Goal: Information Seeking & Learning: Learn about a topic

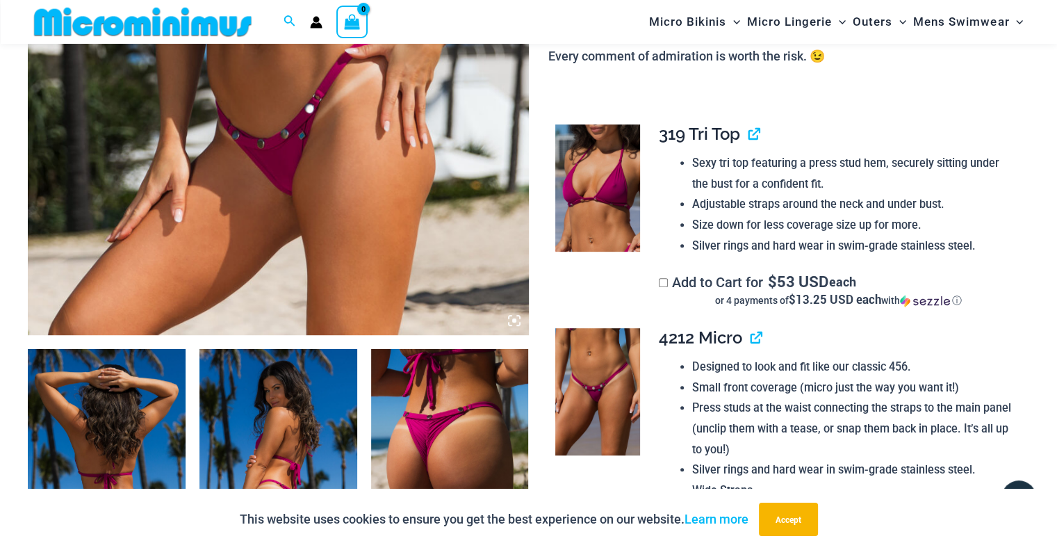
scroll to position [265, 0]
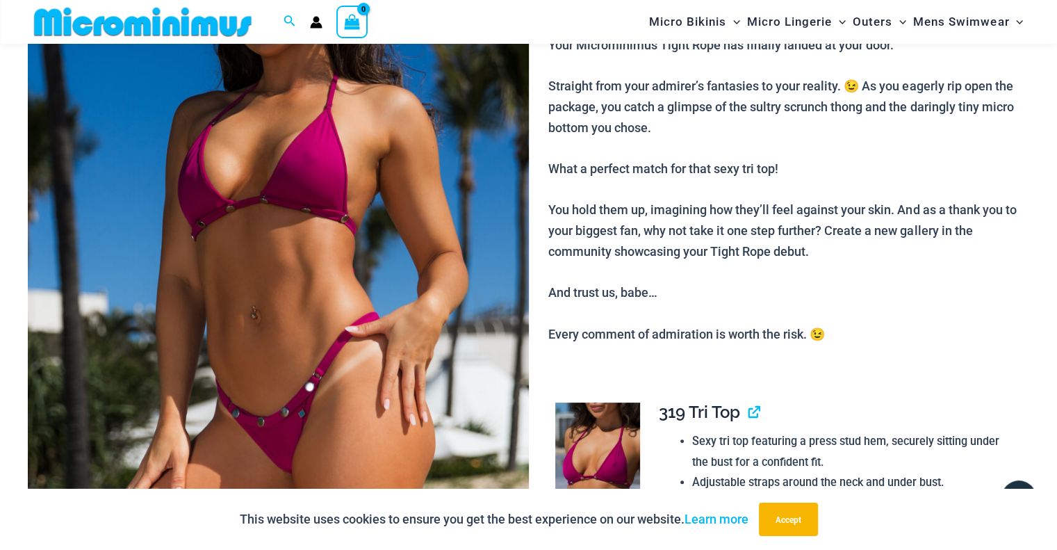
click at [378, 365] on img at bounding box center [278, 237] width 501 height 751
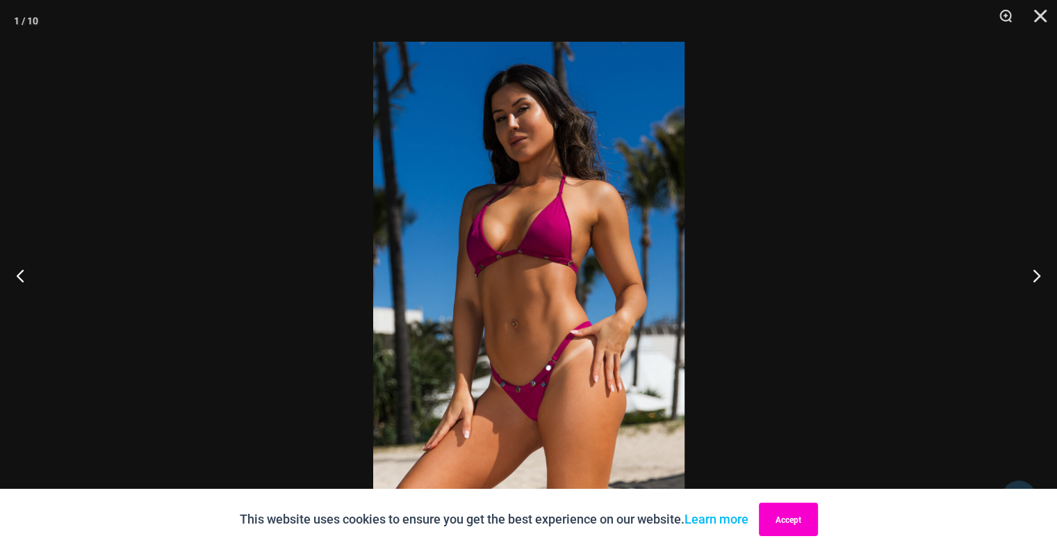
click at [775, 512] on button "Accept" at bounding box center [788, 519] width 59 height 33
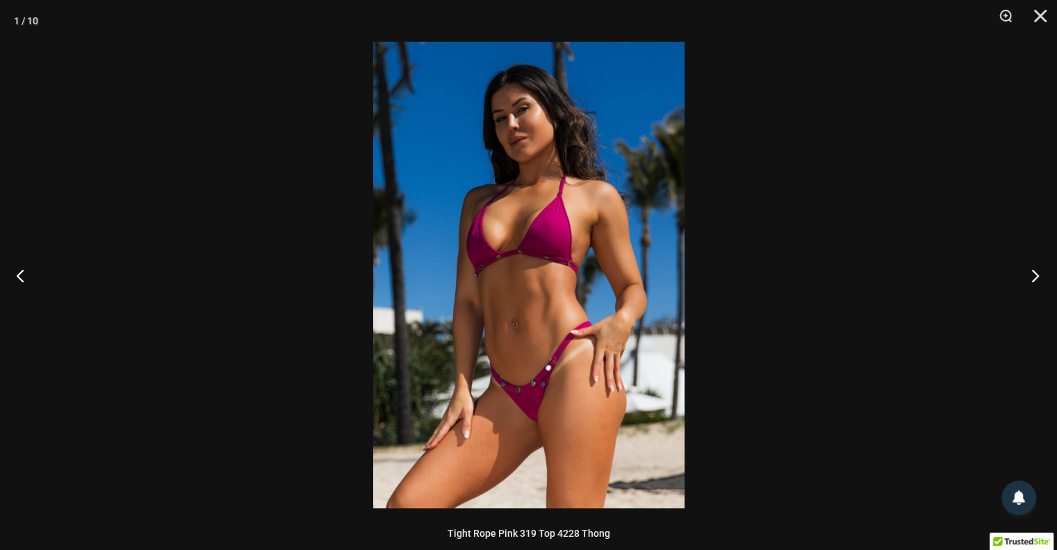
click at [1036, 275] on button "Next" at bounding box center [1031, 275] width 52 height 70
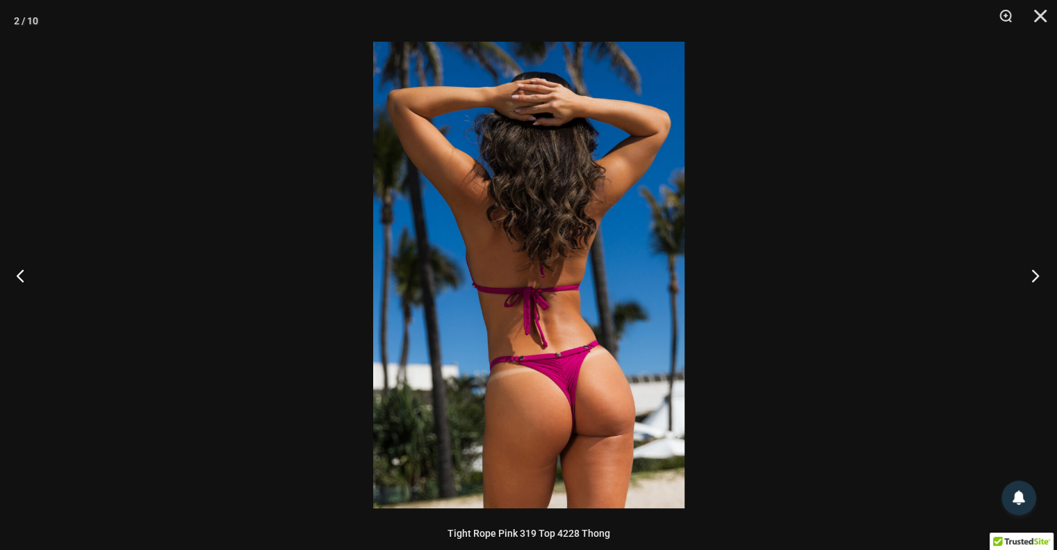
click at [1036, 273] on button "Next" at bounding box center [1031, 275] width 52 height 70
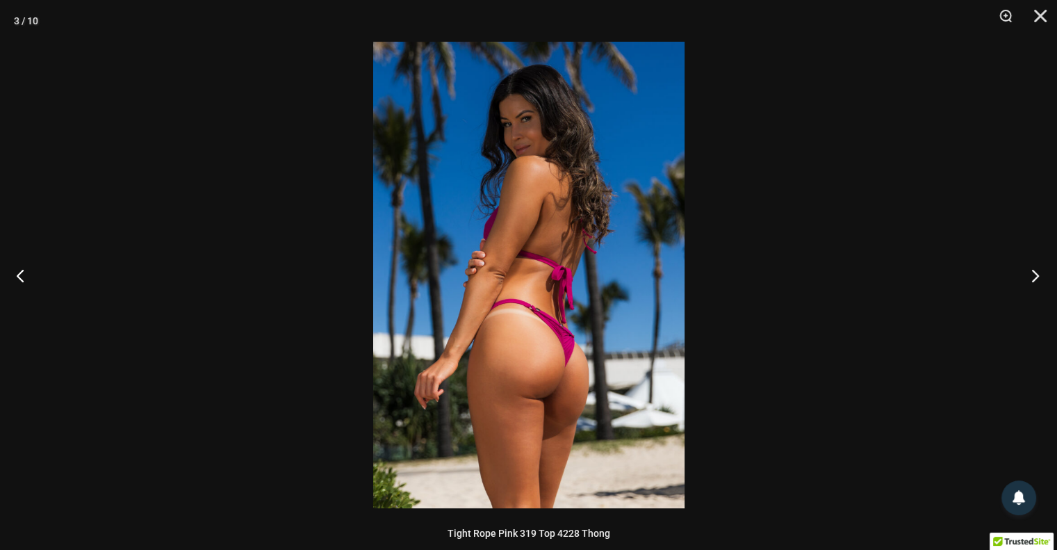
click at [1035, 275] on button "Next" at bounding box center [1031, 275] width 52 height 70
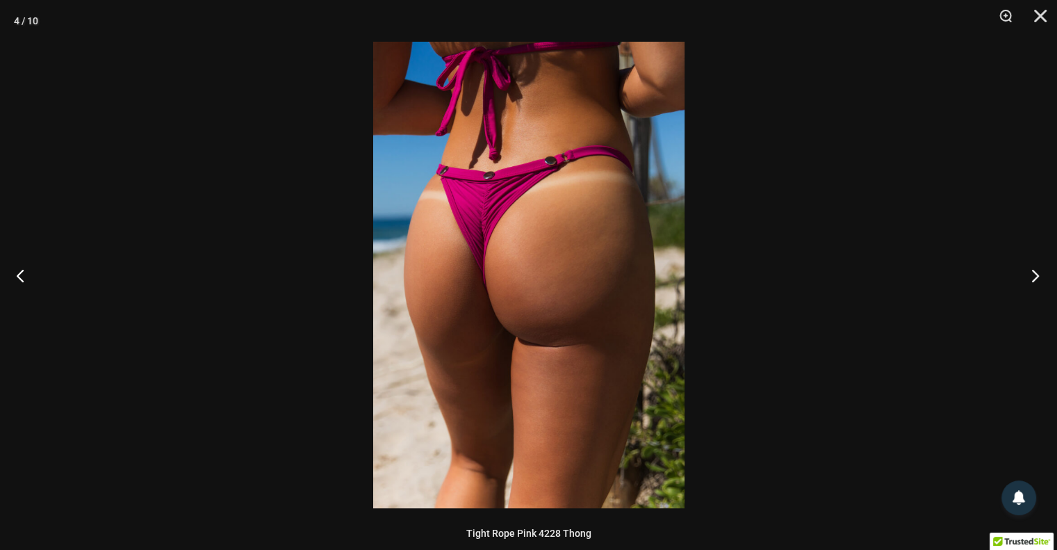
click at [1031, 272] on button "Next" at bounding box center [1031, 275] width 52 height 70
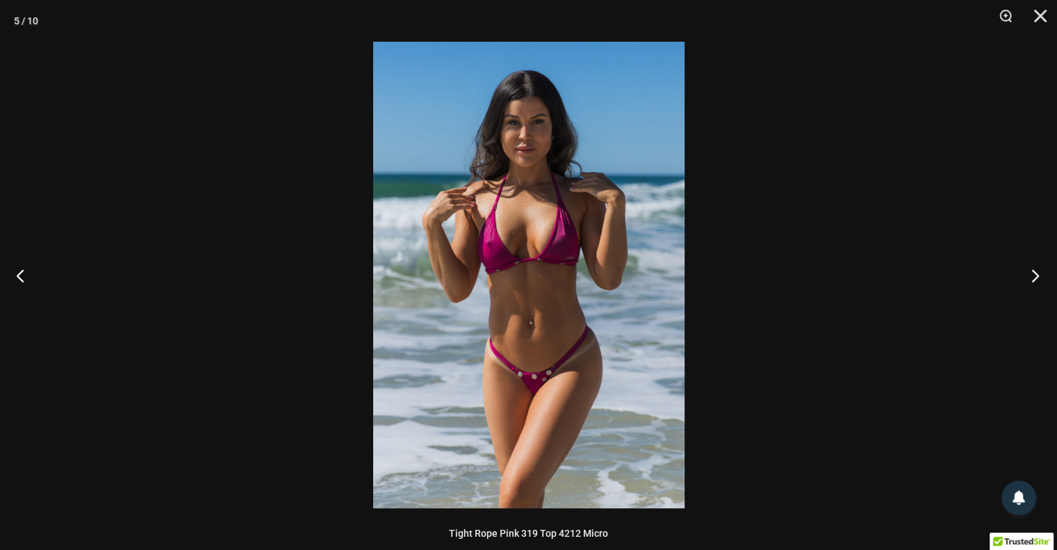
click at [1036, 267] on button "Next" at bounding box center [1031, 275] width 52 height 70
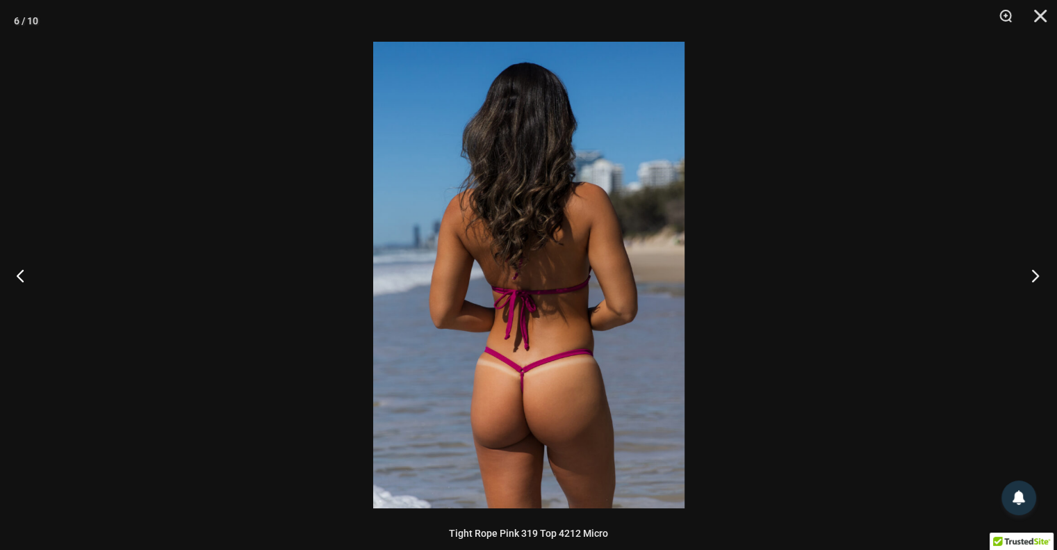
click at [1035, 272] on button "Next" at bounding box center [1031, 275] width 52 height 70
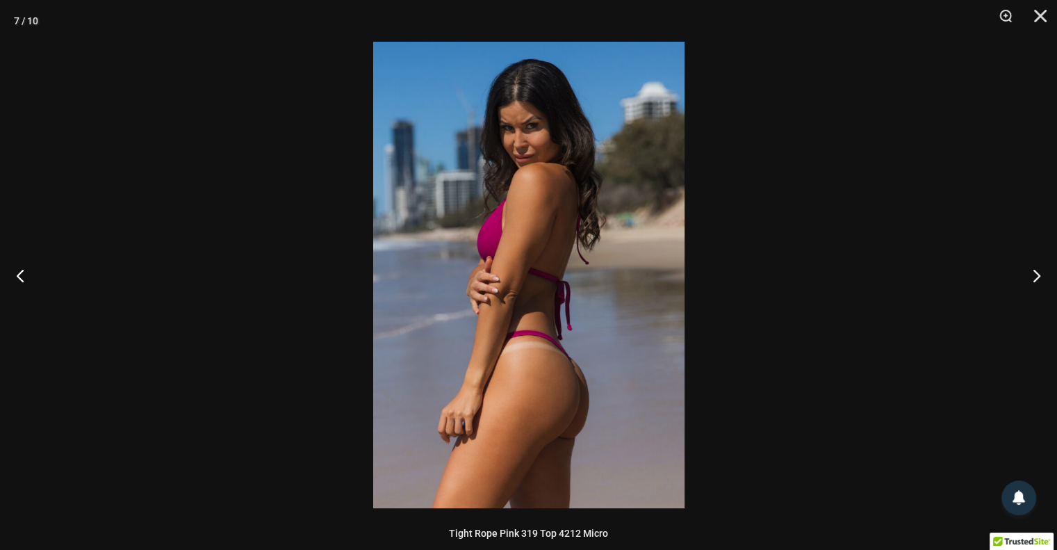
click at [901, 334] on div at bounding box center [528, 275] width 1057 height 550
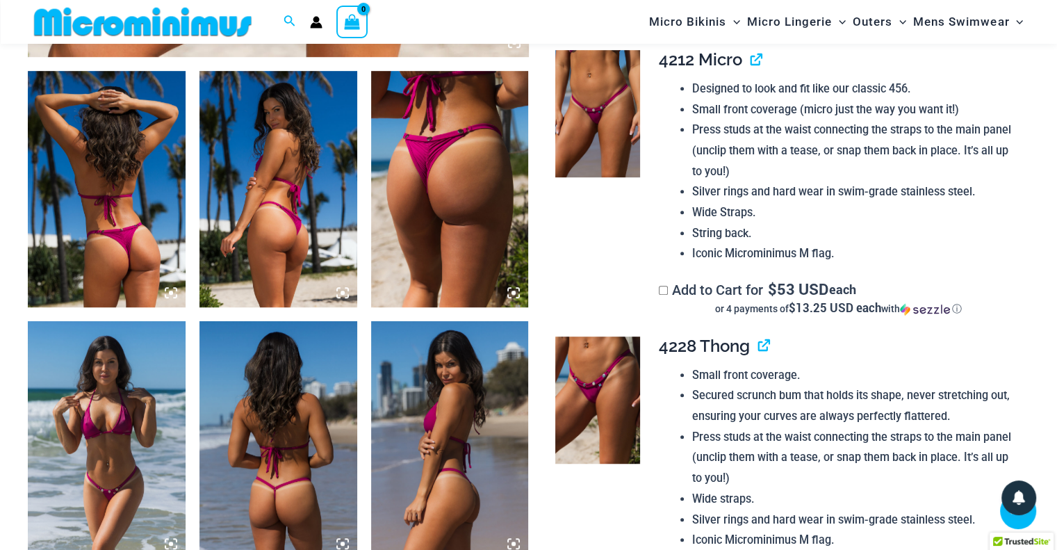
scroll to position [1099, 0]
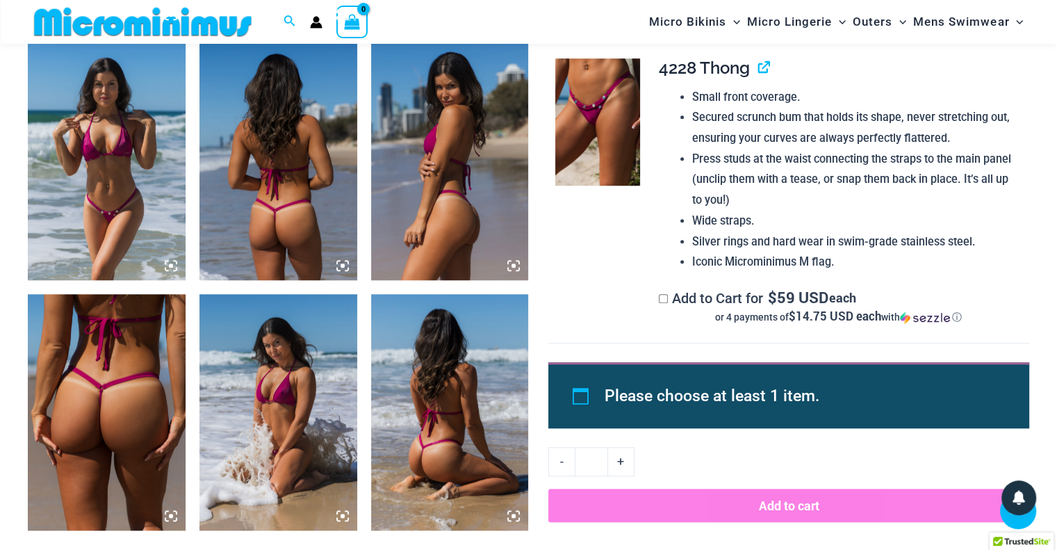
click at [113, 418] on img at bounding box center [107, 412] width 158 height 236
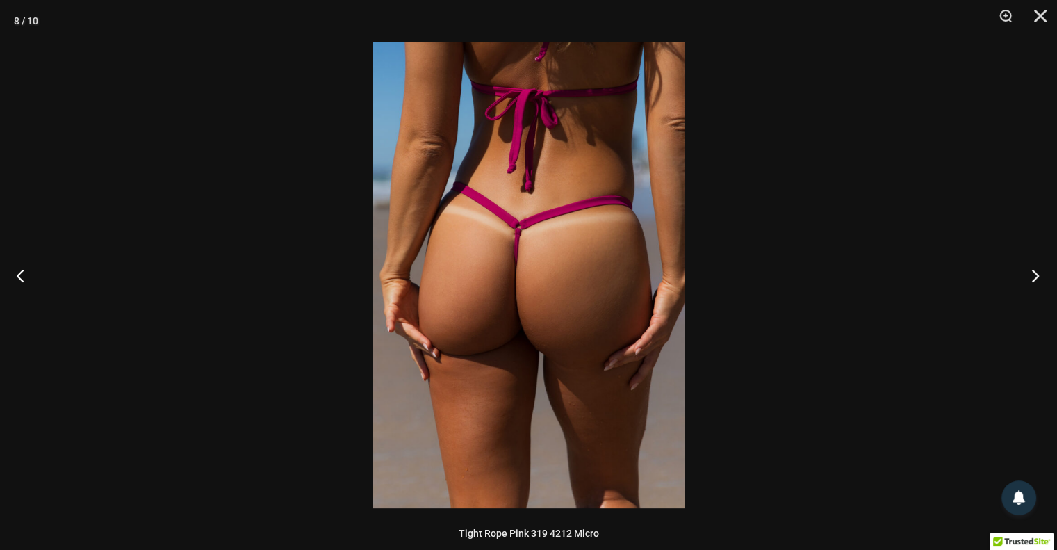
click at [1031, 269] on button "Next" at bounding box center [1031, 275] width 52 height 70
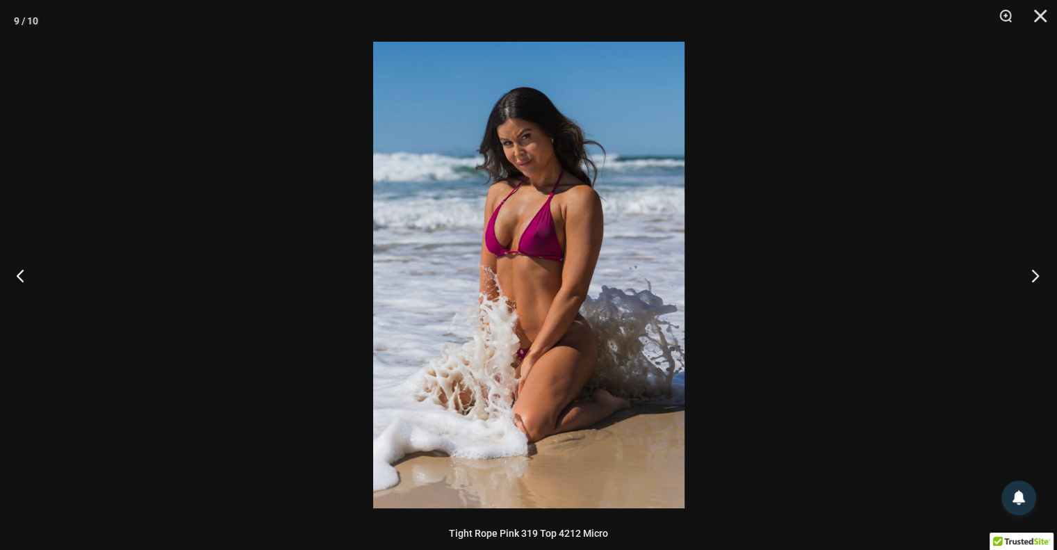
click at [1033, 273] on button "Next" at bounding box center [1031, 275] width 52 height 70
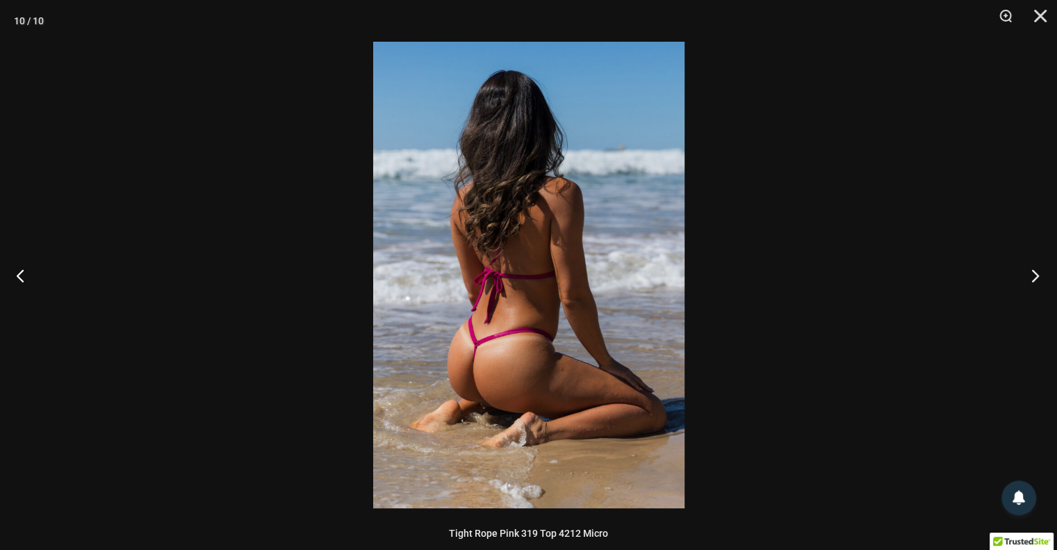
click at [1036, 275] on button "Next" at bounding box center [1031, 275] width 52 height 70
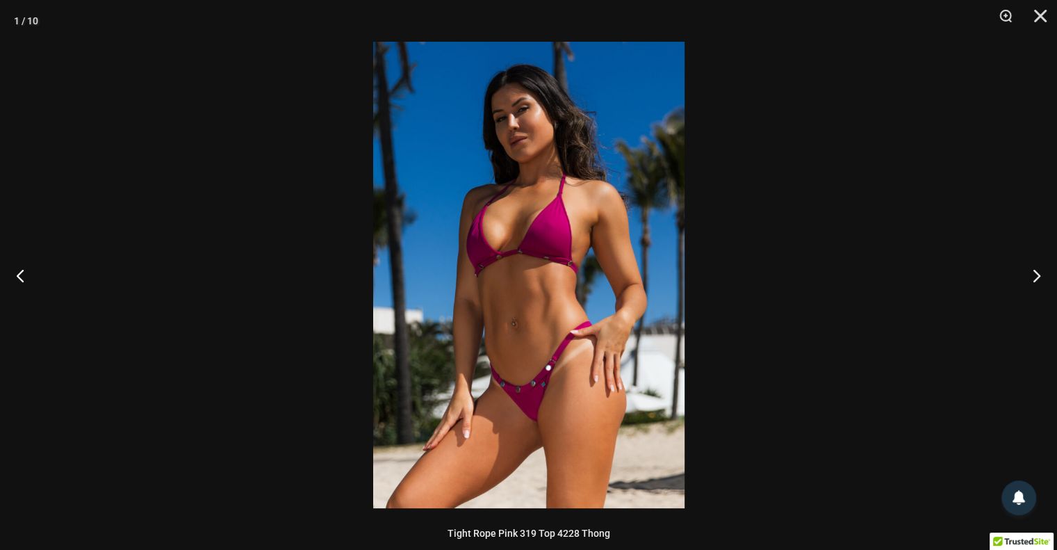
click at [851, 302] on div at bounding box center [528, 275] width 1057 height 550
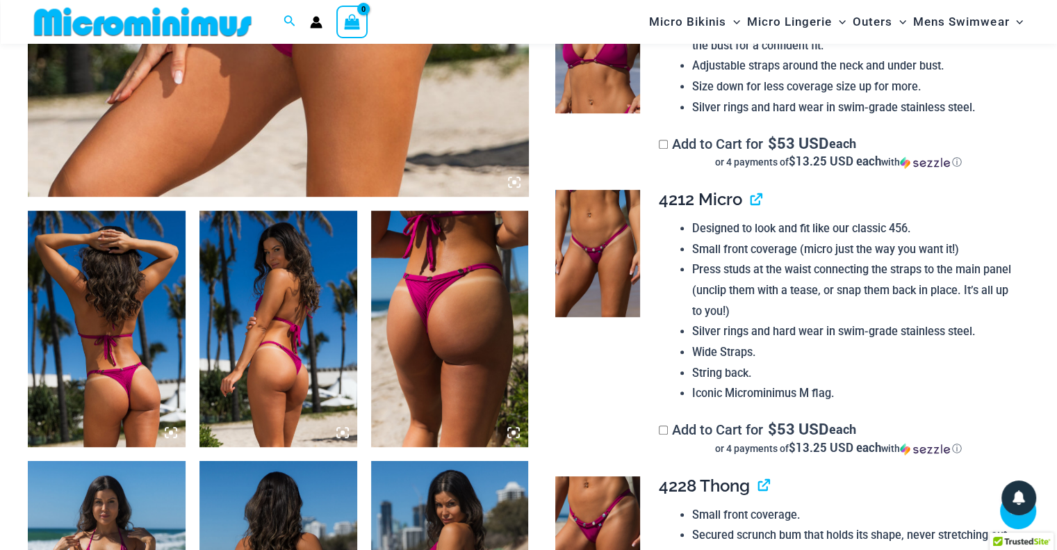
scroll to position [543, 0]
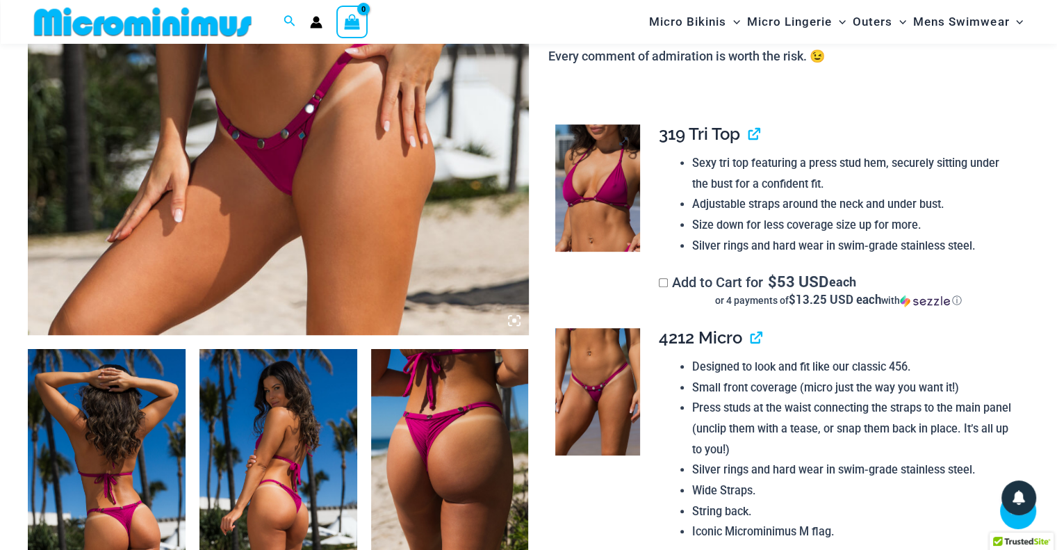
click at [585, 213] on img at bounding box center [597, 187] width 85 height 127
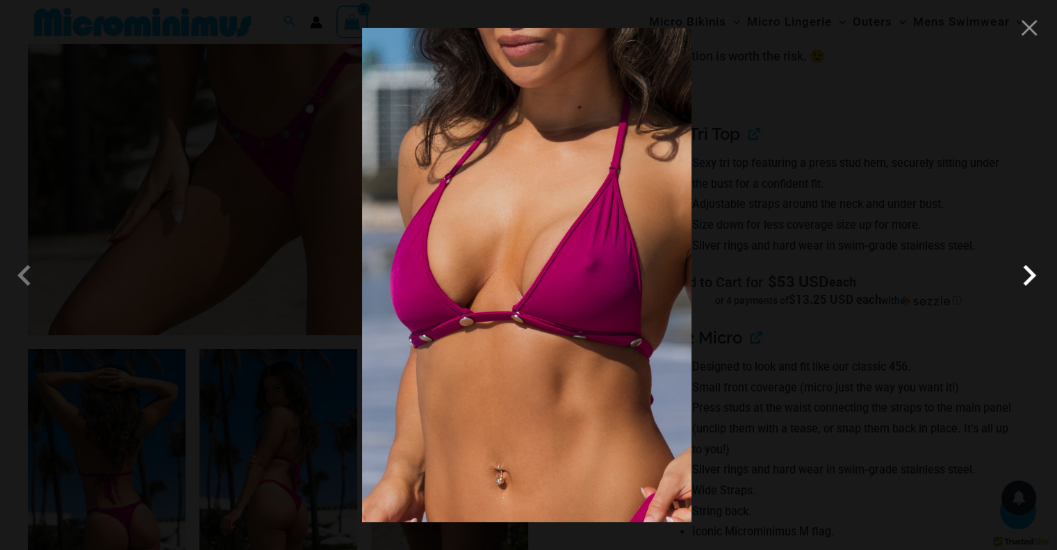
click at [1025, 276] on span at bounding box center [1030, 275] width 42 height 42
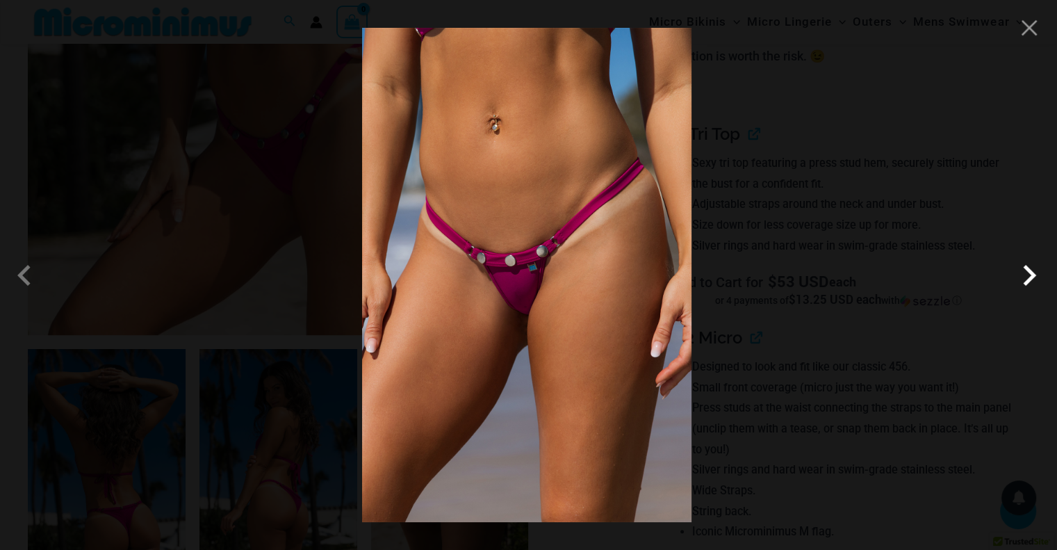
click at [1026, 275] on span at bounding box center [1030, 275] width 42 height 42
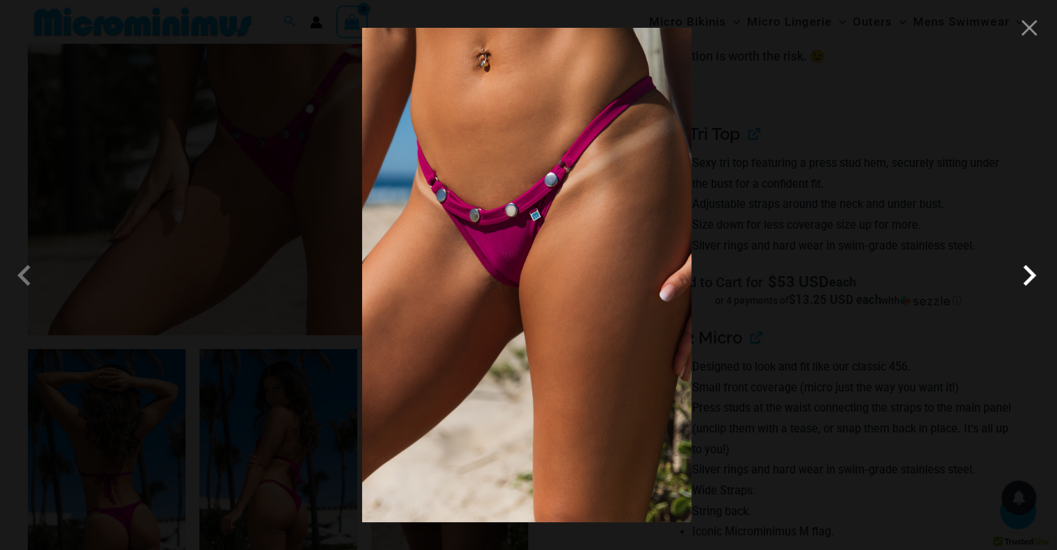
click at [1038, 270] on span at bounding box center [1030, 275] width 42 height 42
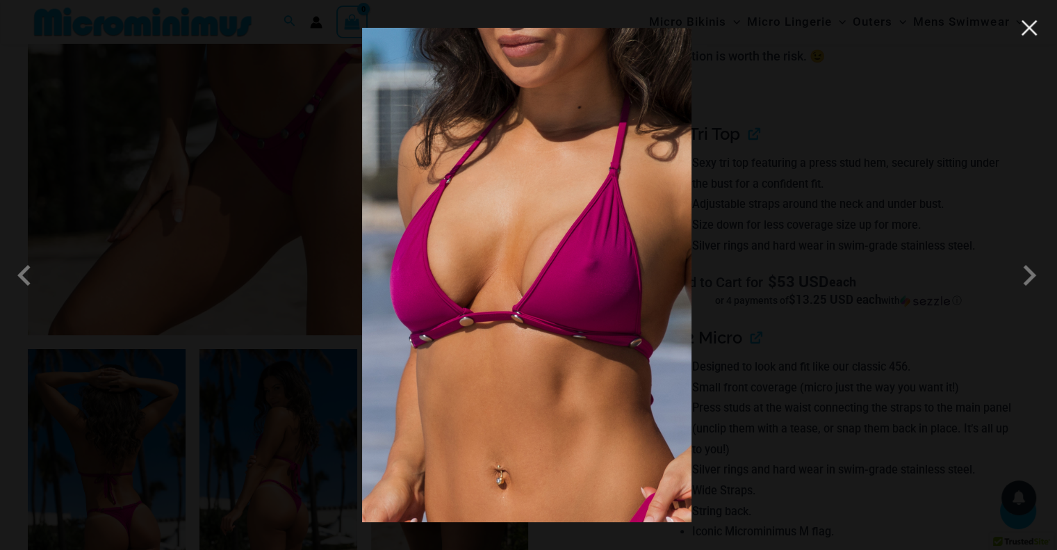
click at [1029, 32] on button "Close" at bounding box center [1029, 27] width 21 height 21
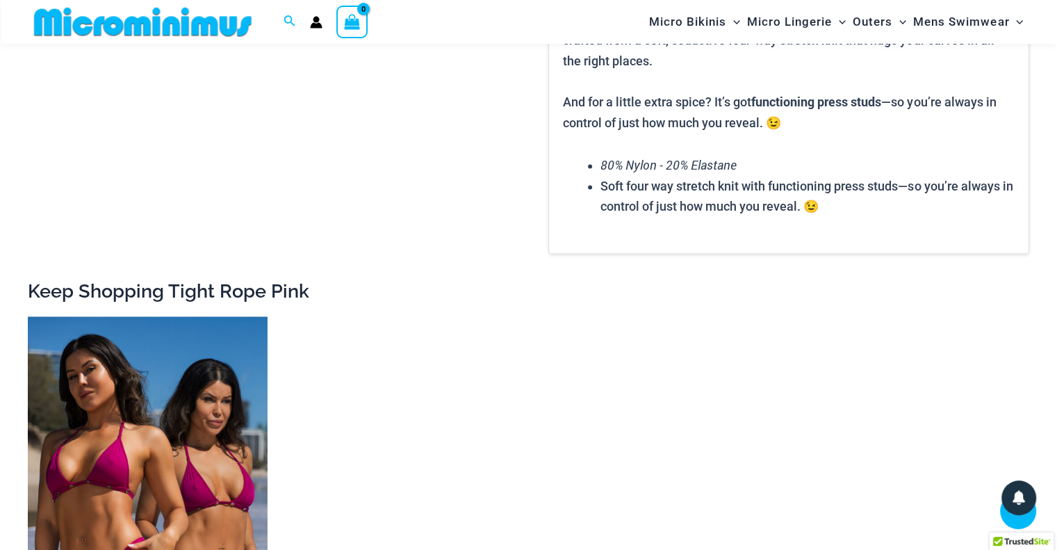
scroll to position [2211, 0]
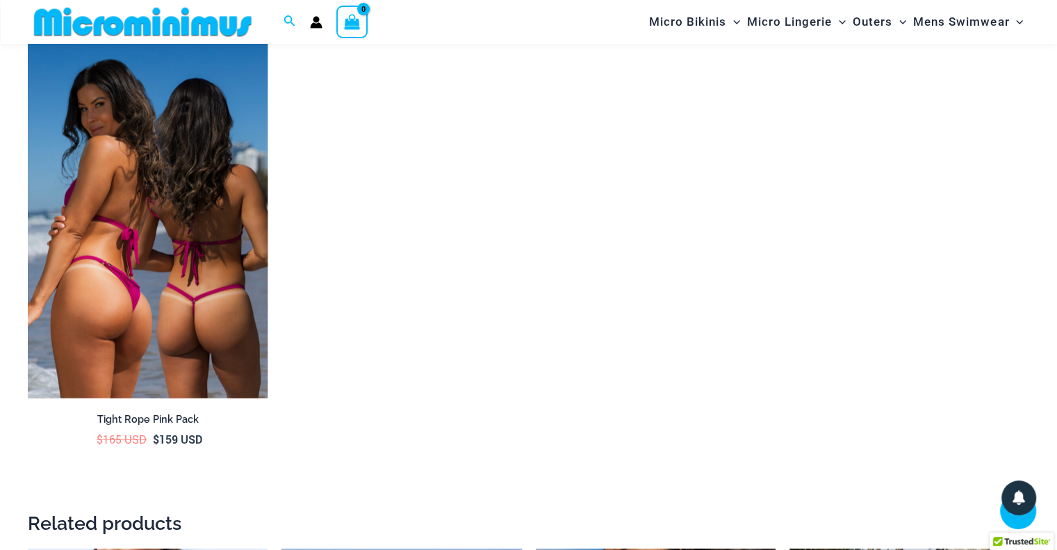
click at [213, 279] on img at bounding box center [148, 218] width 240 height 360
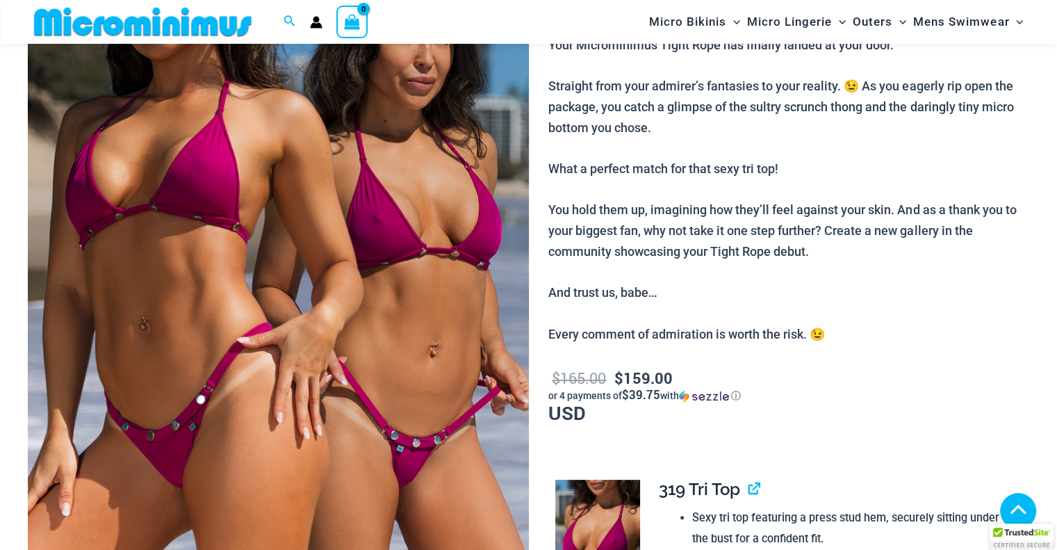
scroll to position [543, 0]
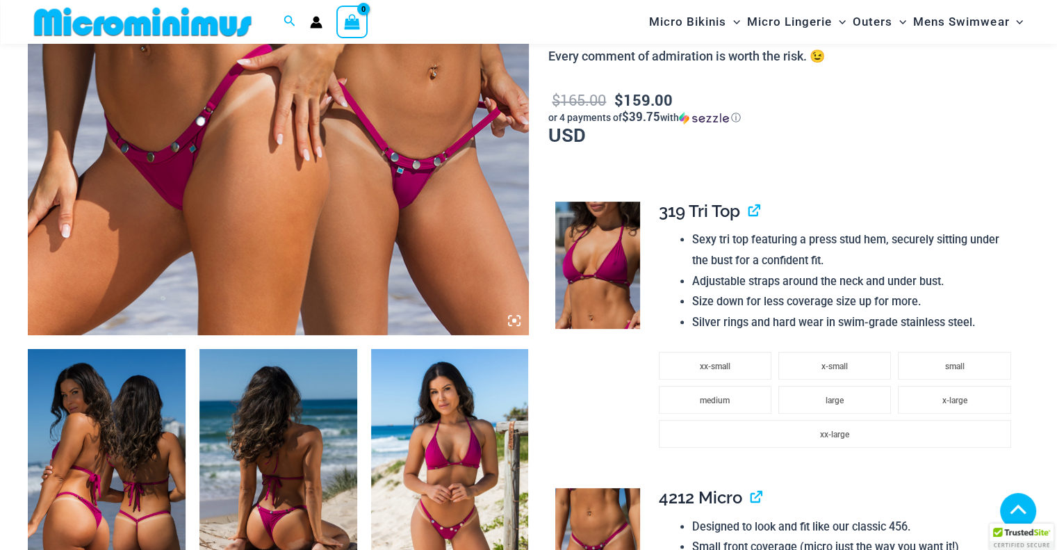
drag, startPoint x: 395, startPoint y: 236, endPoint x: 403, endPoint y: 182, distance: 54.2
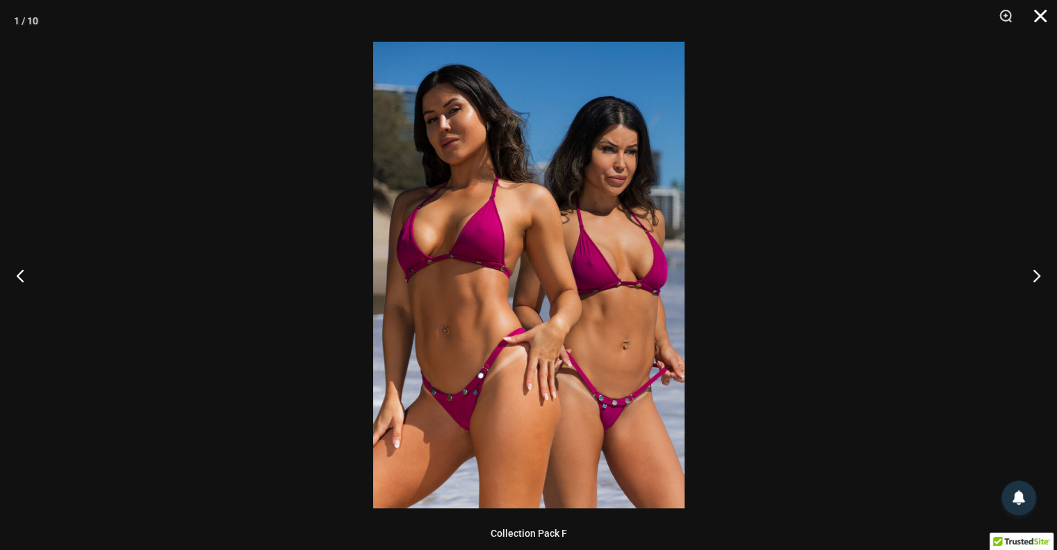
click at [1036, 11] on button "Close" at bounding box center [1035, 21] width 35 height 42
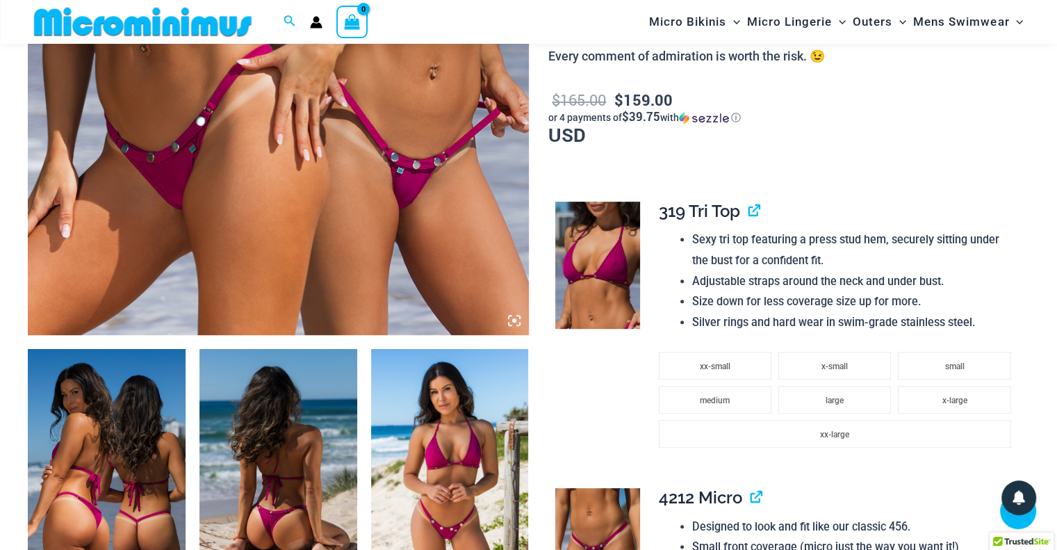
drag, startPoint x: 103, startPoint y: 452, endPoint x: 64, endPoint y: 468, distance: 41.8
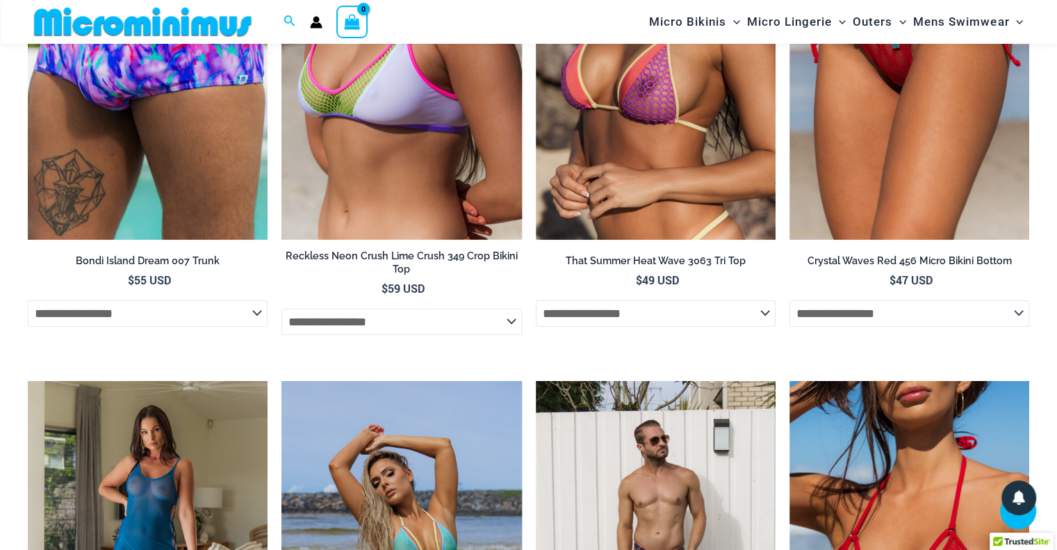
scroll to position [4713, 0]
